Goal: Browse casually: Explore the website without a specific task or goal

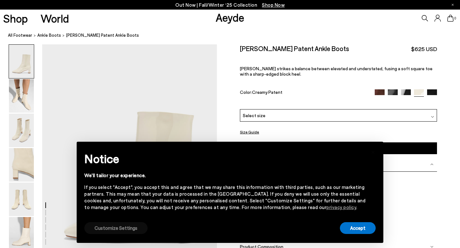
click at [113, 229] on button "Customize Settings" at bounding box center [115, 228] width 63 height 12
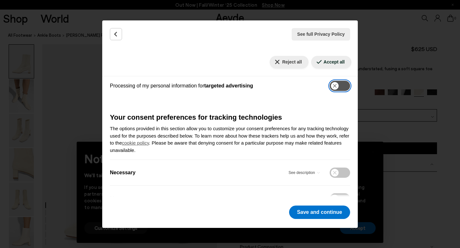
scroll to position [193, 0]
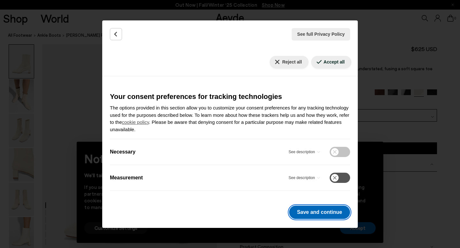
click at [322, 214] on button "Save and continue" at bounding box center [319, 212] width 61 height 13
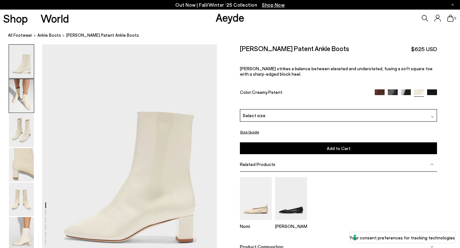
click at [22, 102] on img at bounding box center [21, 96] width 25 height 34
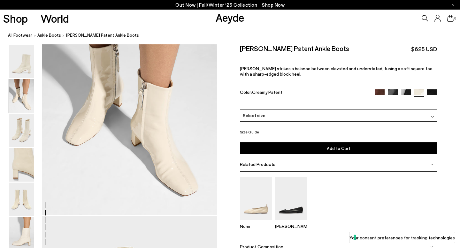
scroll to position [295, 0]
click at [19, 173] on img at bounding box center [21, 165] width 25 height 34
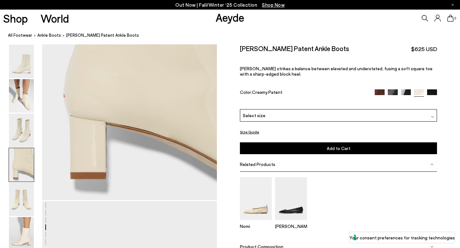
scroll to position [791, 0]
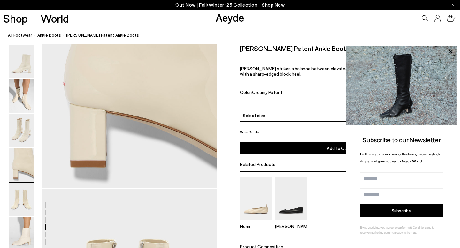
click at [25, 204] on img at bounding box center [21, 200] width 25 height 34
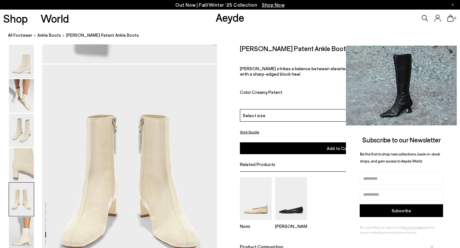
scroll to position [936, 0]
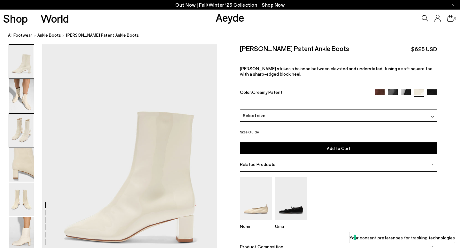
click at [15, 126] on img at bounding box center [21, 131] width 25 height 34
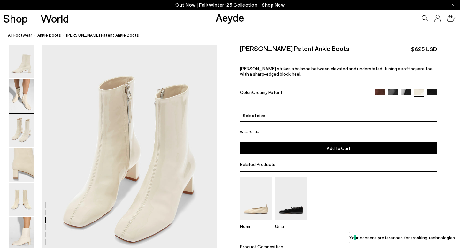
scroll to position [468, 0]
click at [227, 18] on link "Aeyde" at bounding box center [230, 17] width 29 height 13
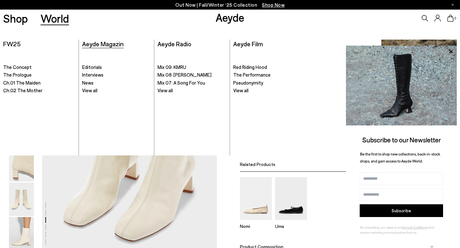
click at [117, 45] on span "Aeyde Magazin" at bounding box center [103, 44] width 42 height 8
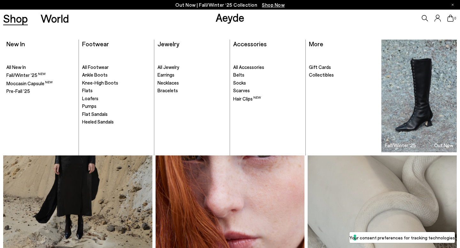
click at [15, 19] on link "Shop" at bounding box center [15, 18] width 25 height 11
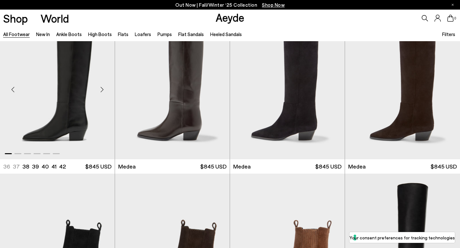
scroll to position [240, 0]
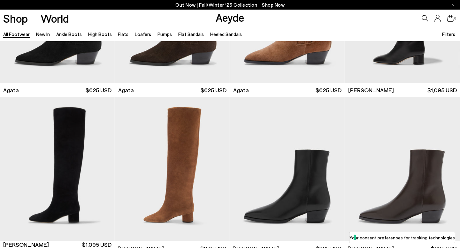
scroll to position [363, 0]
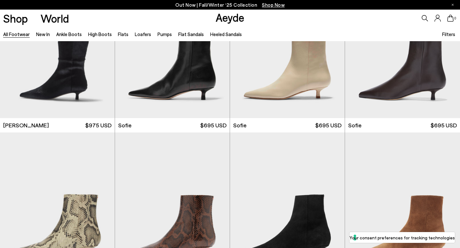
scroll to position [2104, 0]
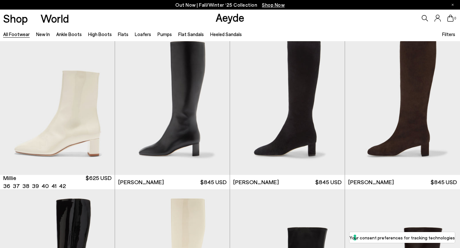
scroll to position [2866, 0]
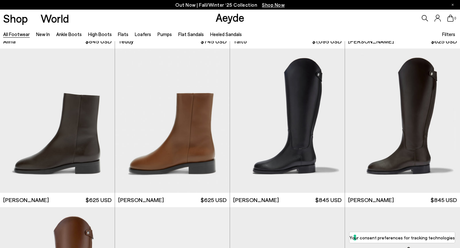
scroll to position [3668, 0]
